Goal: Task Accomplishment & Management: Complete application form

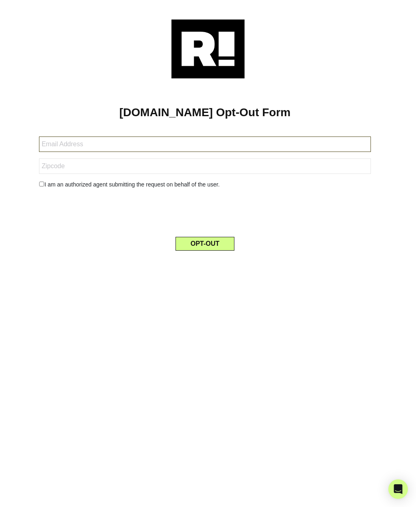
click at [69, 140] on input "text" at bounding box center [204, 143] width 331 height 15
type input "lasutliff646@gmail.com"
click at [126, 142] on input "lasutliff646@gmail.com" at bounding box center [204, 143] width 331 height 15
type input "lasutliff@hotmail.com"
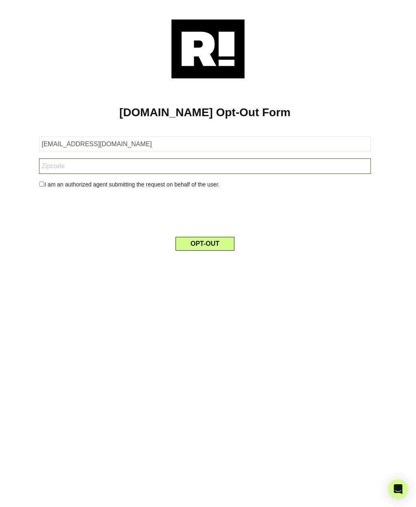
type input "95693"
click at [209, 242] on button "OPT-OUT" at bounding box center [204, 244] width 59 height 14
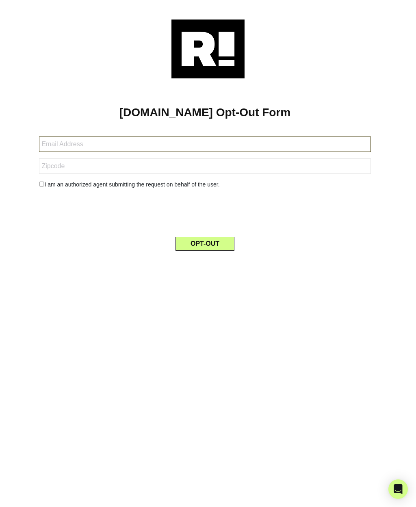
click at [102, 141] on input "text" at bounding box center [204, 143] width 331 height 15
type input "[EMAIL_ADDRESS][DOMAIN_NAME]"
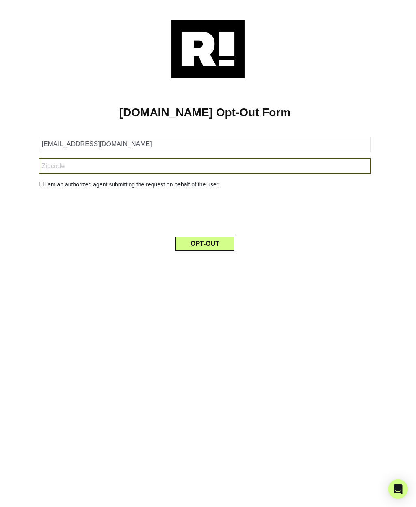
click at [154, 165] on input "text" at bounding box center [204, 165] width 331 height 15
type input "95693"
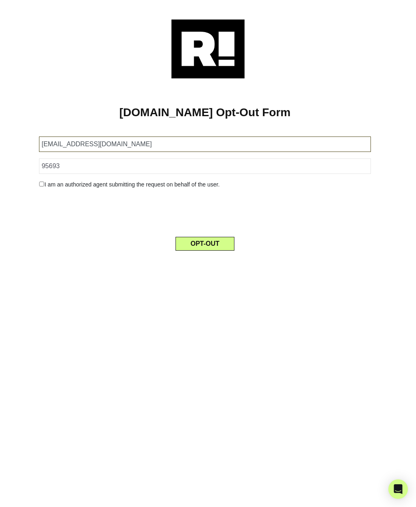
click at [134, 143] on input "[EMAIL_ADDRESS][DOMAIN_NAME]" at bounding box center [204, 143] width 331 height 15
type input "[EMAIL_ADDRESS][DOMAIN_NAME]"
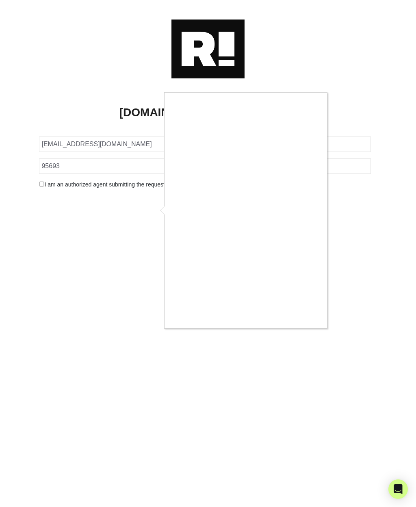
click at [359, 90] on div at bounding box center [208, 253] width 416 height 507
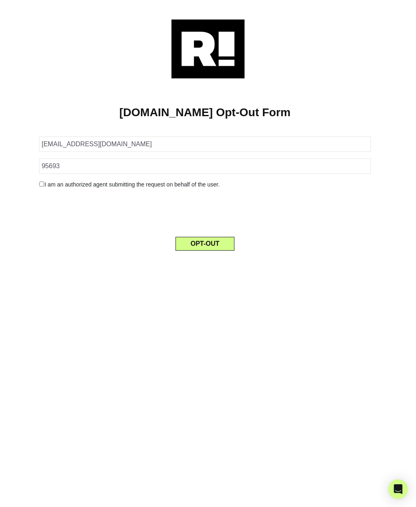
click at [214, 242] on button "OPT-OUT" at bounding box center [204, 244] width 59 height 14
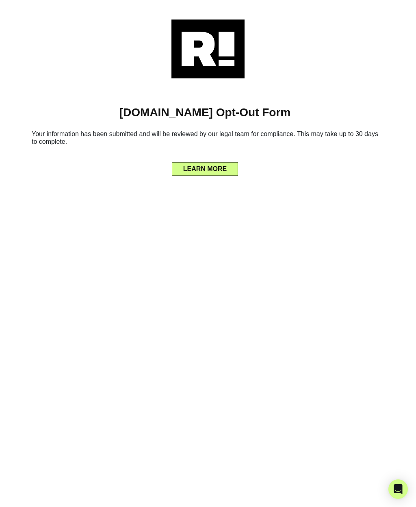
click at [221, 165] on button "LEARN MORE" at bounding box center [205, 169] width 67 height 14
click at [219, 165] on button "LEARN MORE" at bounding box center [205, 169] width 67 height 14
